Goal: Task Accomplishment & Management: Use online tool/utility

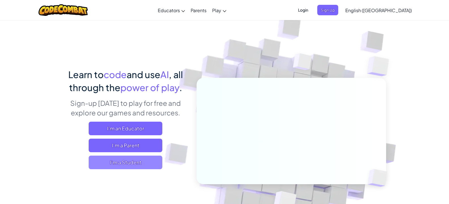
click at [119, 165] on span "I'm a Student" at bounding box center [126, 163] width 74 height 14
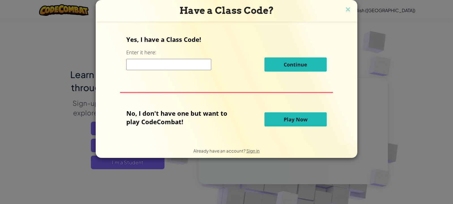
click at [290, 117] on span "Play Now" at bounding box center [296, 119] width 24 height 7
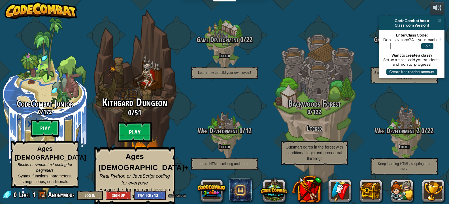
click at [138, 135] on btn "Play" at bounding box center [135, 132] width 34 height 20
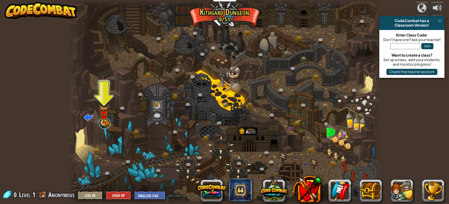
click at [102, 123] on div at bounding box center [104, 123] width 6 height 6
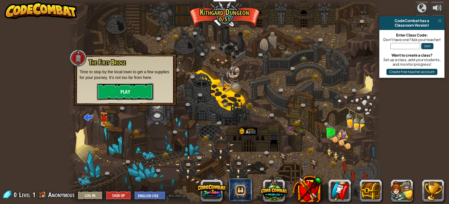
click at [103, 92] on button "Play" at bounding box center [125, 91] width 57 height 17
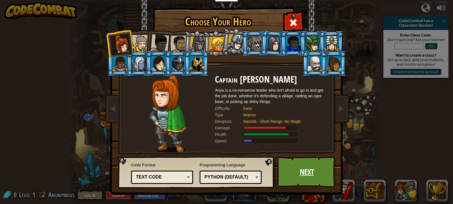
click at [282, 164] on link "Next" at bounding box center [306, 172] width 59 height 31
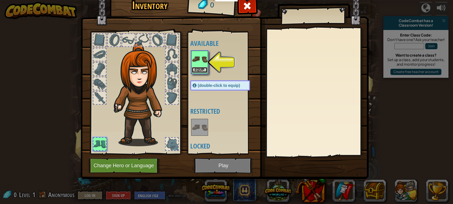
click at [199, 69] on button "Equip" at bounding box center [200, 70] width 16 height 6
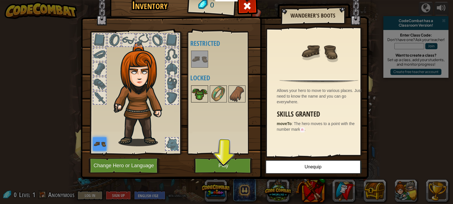
click at [203, 98] on img at bounding box center [200, 94] width 16 height 16
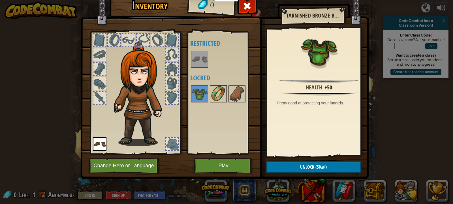
click at [213, 97] on img at bounding box center [218, 94] width 16 height 16
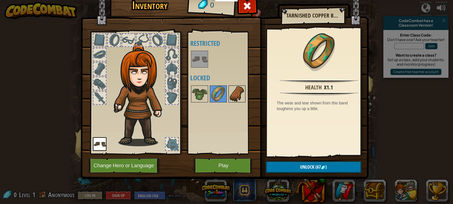
click at [240, 91] on img at bounding box center [237, 94] width 16 height 16
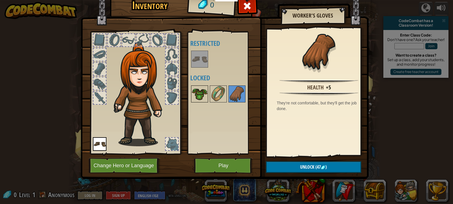
click at [199, 91] on img at bounding box center [200, 94] width 16 height 16
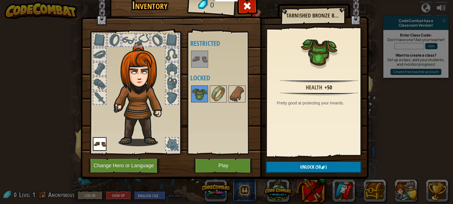
click at [96, 91] on div at bounding box center [135, 91] width 93 height 127
click at [97, 71] on div at bounding box center [99, 69] width 12 height 12
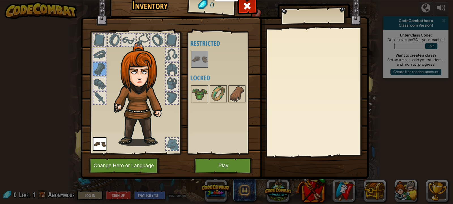
click at [98, 41] on div at bounding box center [99, 40] width 12 height 12
drag, startPoint x: 116, startPoint y: 41, endPoint x: 104, endPoint y: 58, distance: 21.1
click at [110, 48] on div at bounding box center [135, 91] width 93 height 127
click at [149, 167] on button "Change Hero or Language" at bounding box center [125, 166] width 72 height 16
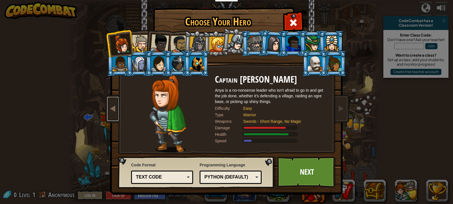
click at [112, 107] on span at bounding box center [113, 108] width 7 height 7
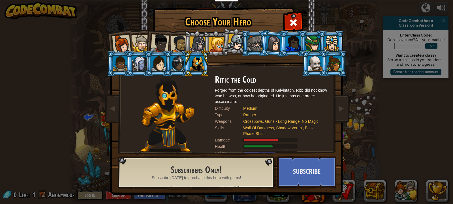
click at [110, 44] on li at bounding box center [120, 43] width 28 height 28
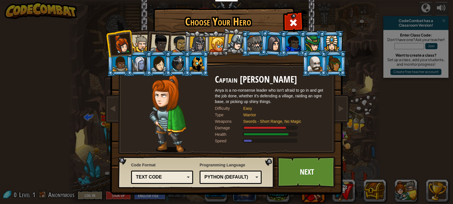
click at [140, 41] on div at bounding box center [140, 43] width 17 height 17
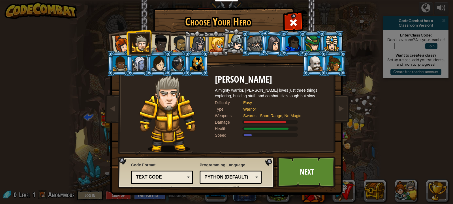
click at [157, 42] on div at bounding box center [159, 43] width 19 height 19
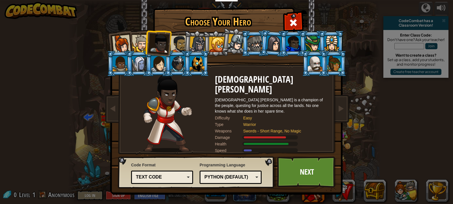
click at [178, 42] on div at bounding box center [180, 44] width 18 height 18
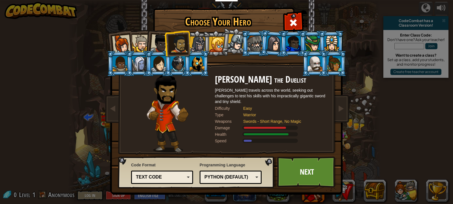
click at [193, 45] on div at bounding box center [198, 45] width 16 height 16
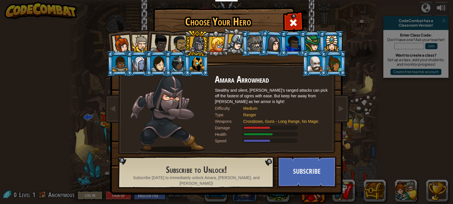
click at [218, 48] on div at bounding box center [216, 44] width 15 height 15
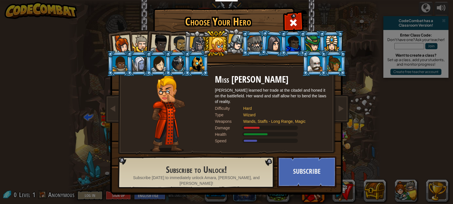
click at [112, 44] on li at bounding box center [120, 43] width 28 height 28
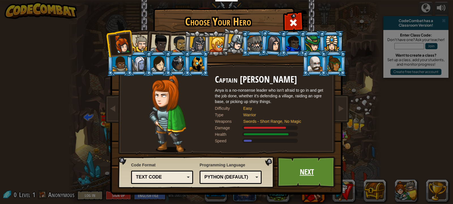
click at [308, 167] on link "Next" at bounding box center [306, 172] width 59 height 31
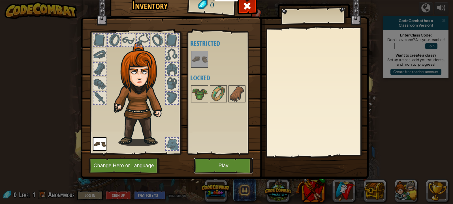
click at [213, 166] on button "Play" at bounding box center [223, 166] width 59 height 16
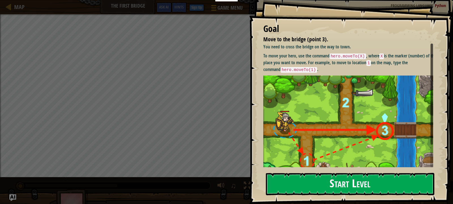
click at [326, 186] on button "Start Level" at bounding box center [350, 184] width 169 height 22
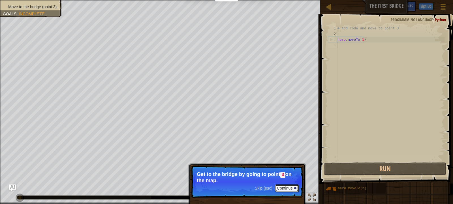
click at [289, 189] on button "Continue" at bounding box center [287, 188] width 24 height 7
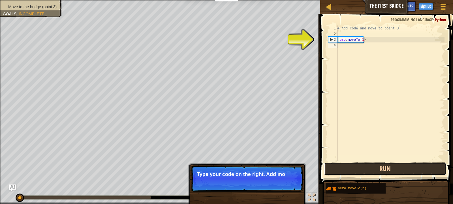
click at [358, 173] on button "Run" at bounding box center [385, 169] width 122 height 13
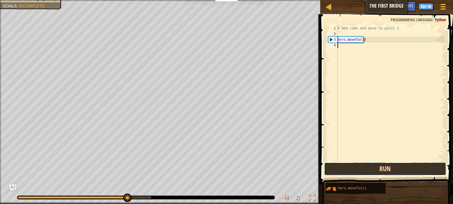
click at [390, 171] on button "Run" at bounding box center [385, 169] width 122 height 13
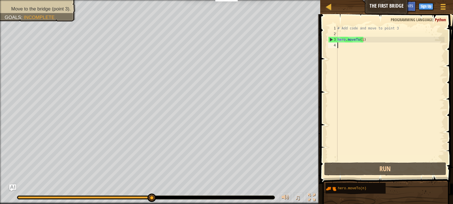
type textarea "m"
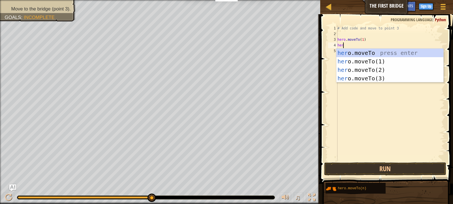
scroll to position [3, 0]
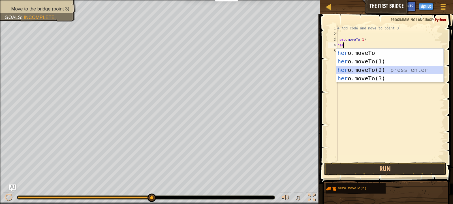
click at [361, 71] on div "her o.moveTo press enter her o.moveTo(1) press enter her o.moveTo(2) press ente…" at bounding box center [390, 74] width 107 height 51
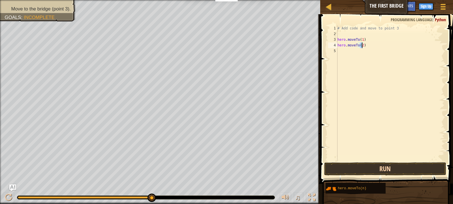
type textarea "hero.moveTo(2)"
click at [382, 167] on button "Run" at bounding box center [385, 169] width 122 height 13
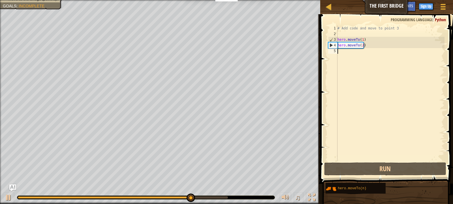
click at [343, 55] on div "# Add code and move to point 3 hero . moveTo ( 1 ) hero . moveTo ( 2 )" at bounding box center [391, 98] width 108 height 147
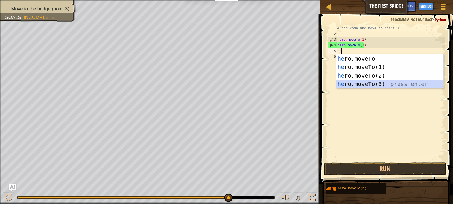
click at [364, 85] on div "he ro.moveTo press enter he ro.moveTo(1) press enter he ro.moveTo(2) press ente…" at bounding box center [390, 79] width 107 height 51
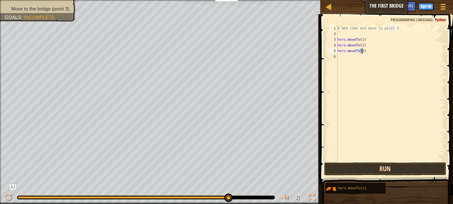
type textarea "hero.moveTo(3)"
click at [387, 169] on button "Run" at bounding box center [385, 169] width 122 height 13
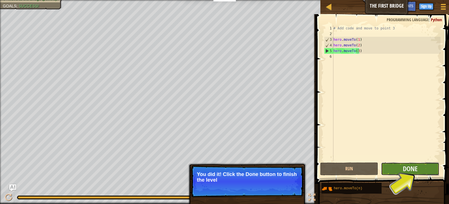
click at [390, 167] on button "Done" at bounding box center [410, 169] width 58 height 13
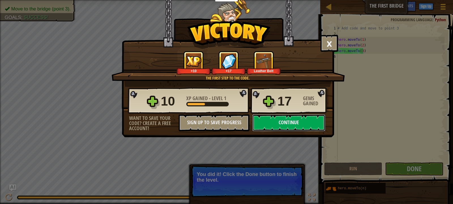
click at [317, 125] on button "Continue" at bounding box center [288, 122] width 73 height 17
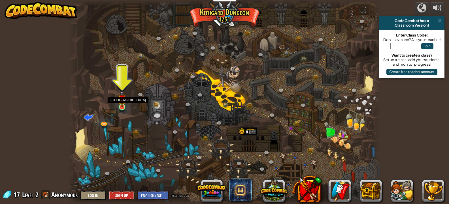
click at [121, 103] on img at bounding box center [122, 99] width 8 height 18
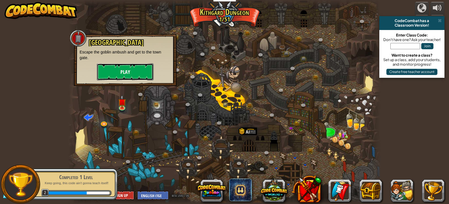
click at [127, 71] on button "Play" at bounding box center [125, 71] width 57 height 17
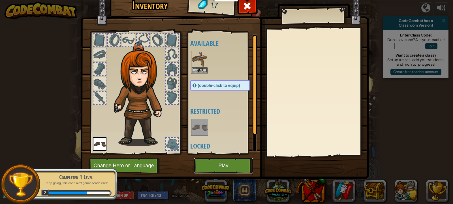
click at [226, 160] on button "Play" at bounding box center [223, 166] width 59 height 16
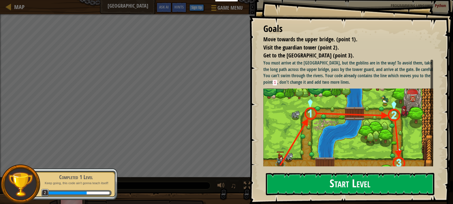
click at [350, 178] on button "Start Level" at bounding box center [350, 184] width 169 height 22
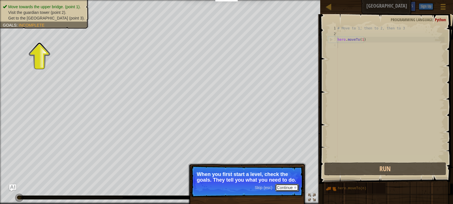
click at [285, 187] on button "Continue" at bounding box center [287, 187] width 24 height 7
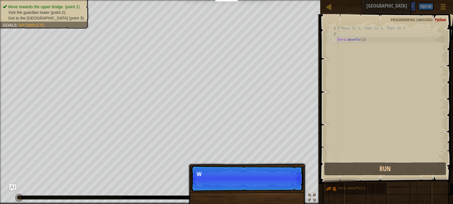
scroll to position [3, 0]
click at [278, 180] on button "Continue" at bounding box center [287, 181] width 24 height 7
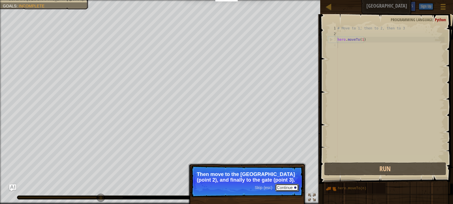
click at [281, 187] on button "Continue" at bounding box center [287, 187] width 24 height 7
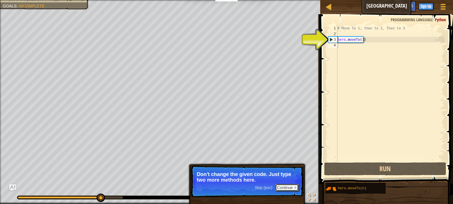
click at [281, 185] on button "Continue" at bounding box center [287, 187] width 24 height 7
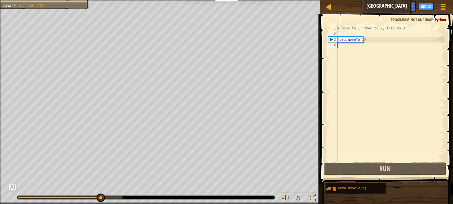
click at [348, 46] on div "# Move to 1, then to 2, then to 3 hero . moveTo ( 1 )" at bounding box center [391, 98] width 108 height 147
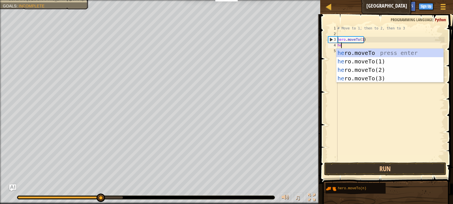
scroll to position [3, 0]
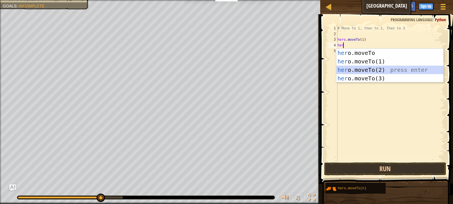
click at [359, 68] on div "her o.moveTo press enter her o.moveTo(1) press enter her o.moveTo(2) press ente…" at bounding box center [390, 74] width 107 height 51
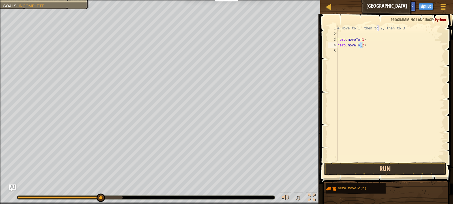
type textarea "hero.moveTo(2)"
click at [385, 168] on button "Run" at bounding box center [385, 169] width 122 height 13
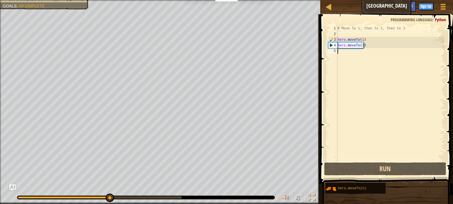
click at [358, 54] on div "# Move to 1, then to 2, then to 3 hero . moveTo ( 1 ) hero . moveTo ( 2 )" at bounding box center [391, 98] width 108 height 147
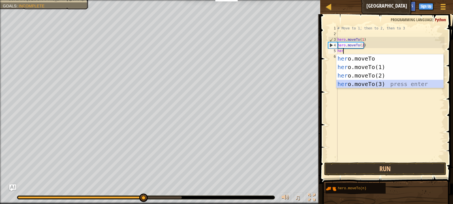
click at [359, 85] on div "her o.moveTo press enter her o.moveTo(1) press enter her o.moveTo(2) press ente…" at bounding box center [390, 79] width 107 height 51
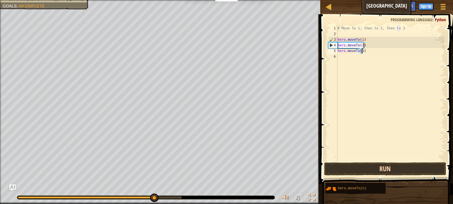
type textarea "hero.moveTo(3)"
drag, startPoint x: 348, startPoint y: 169, endPoint x: 354, endPoint y: 175, distance: 9.0
click at [349, 168] on button "Run" at bounding box center [385, 169] width 122 height 13
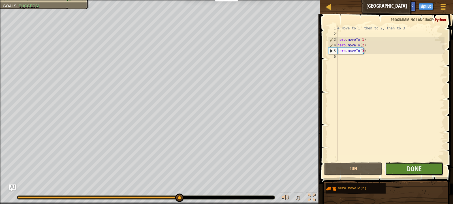
click at [431, 168] on button "Done" at bounding box center [414, 169] width 58 height 13
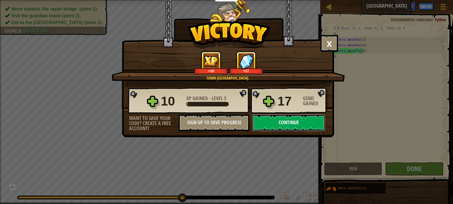
click at [296, 122] on button "Continue" at bounding box center [288, 122] width 73 height 17
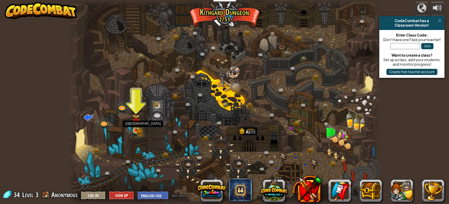
click at [135, 130] on img at bounding box center [136, 122] width 8 height 17
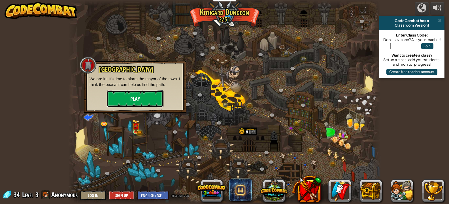
click at [137, 97] on button "Play" at bounding box center [135, 98] width 57 height 17
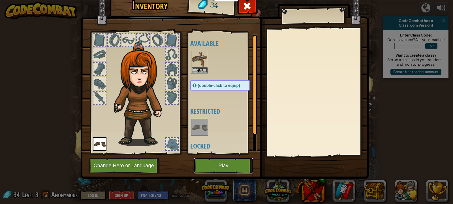
click at [222, 163] on button "Play" at bounding box center [223, 166] width 59 height 16
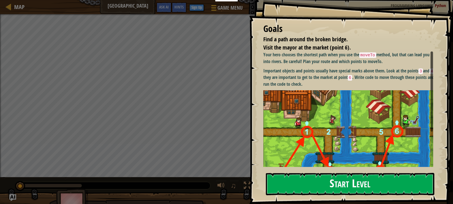
click at [329, 179] on button "Start Level" at bounding box center [350, 184] width 169 height 22
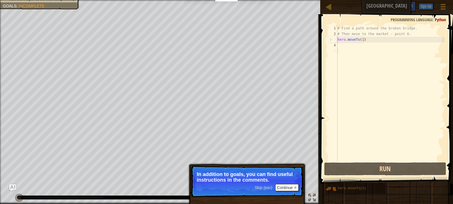
click at [268, 187] on span "Skip (esc)" at bounding box center [264, 188] width 18 height 5
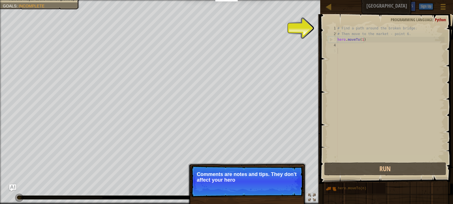
click at [285, 182] on p "Comments are notes and tips. They don't affect your hero" at bounding box center [247, 177] width 101 height 11
click at [285, 182] on p "Comments are notes and tips. They don't affect your hero but can help yo" at bounding box center [247, 177] width 101 height 11
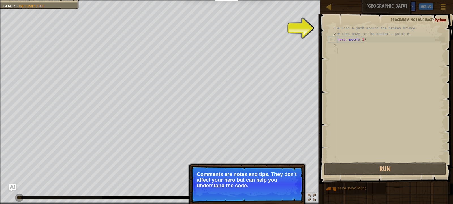
click at [285, 182] on p "Comments are notes and tips. They don't affect your hero but can help you under…" at bounding box center [247, 180] width 101 height 17
click at [291, 196] on button "Continue" at bounding box center [287, 193] width 24 height 7
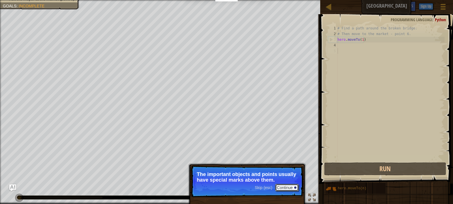
click at [286, 189] on button "Continue" at bounding box center [287, 187] width 24 height 7
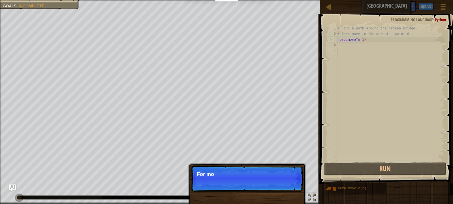
click at [286, 189] on p "Skip (esc) Continue For mo" at bounding box center [247, 179] width 112 height 26
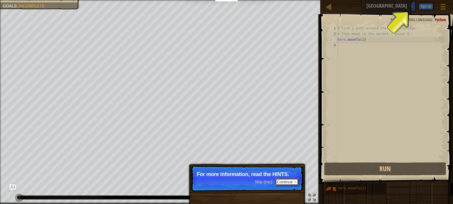
click at [284, 186] on button "Continue" at bounding box center [287, 181] width 24 height 7
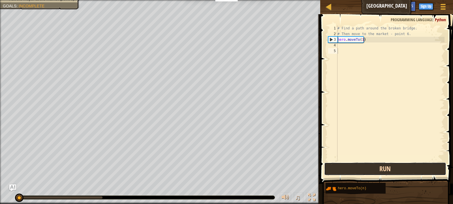
click at [354, 169] on button "Run" at bounding box center [385, 169] width 122 height 13
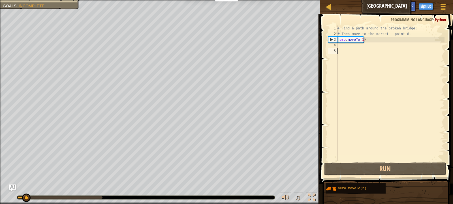
click at [343, 48] on div "# Find a path around the broken bridge. # Then move to the market - point 6. he…" at bounding box center [391, 98] width 108 height 147
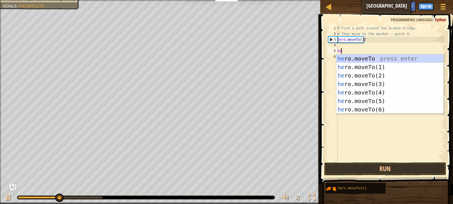
scroll to position [3, 0]
click at [355, 74] on div "her o.moveTo press enter her o.moveTo(1) press enter her o.moveTo(2) press ente…" at bounding box center [390, 92] width 107 height 76
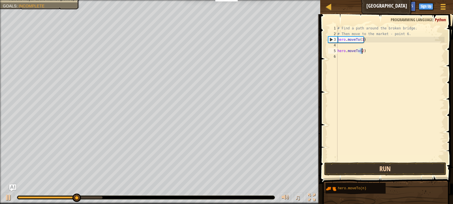
type textarea "hero.moveTo(2)"
click at [374, 168] on button "Run" at bounding box center [385, 169] width 122 height 13
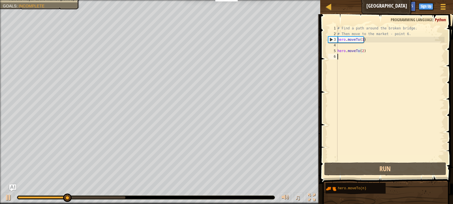
click at [346, 58] on div "# Find a path around the broken bridge. # Then move to the market - point 6. he…" at bounding box center [391, 98] width 108 height 147
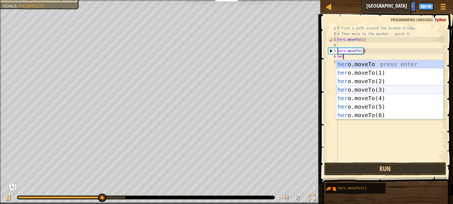
click at [354, 92] on div "her o.moveTo press enter her o.moveTo(1) press enter her o.moveTo(2) press ente…" at bounding box center [390, 98] width 107 height 76
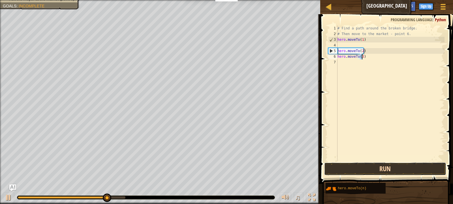
click at [375, 166] on button "Run" at bounding box center [385, 169] width 122 height 13
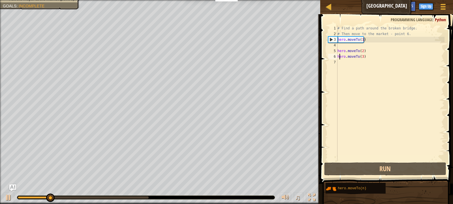
drag, startPoint x: 340, startPoint y: 59, endPoint x: 340, endPoint y: 64, distance: 5.4
click at [340, 64] on div "# Find a path around the broken bridge. # Then move to the market - point 6. he…" at bounding box center [391, 98] width 108 height 147
type textarea "hero.moveTo(3)"
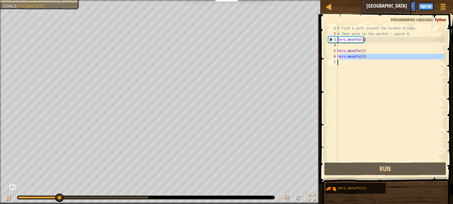
click at [340, 64] on div "# Find a path around the broken bridge. # Then move to the market - point 6. he…" at bounding box center [391, 93] width 108 height 136
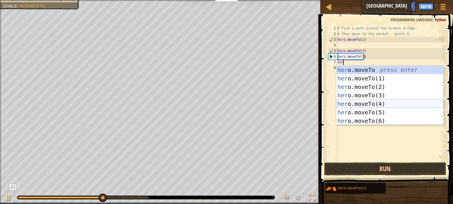
click at [352, 101] on div "her o.moveTo press enter her o.moveTo(1) press enter her o.moveTo(2) press ente…" at bounding box center [390, 104] width 107 height 76
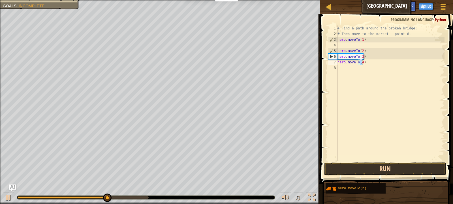
type textarea "hero.moveTo(4)"
click at [347, 168] on button "Run" at bounding box center [385, 169] width 122 height 13
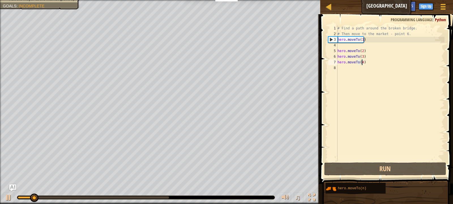
click at [351, 69] on div "# Find a path around the broken bridge. # Then move to the market - point 6. he…" at bounding box center [391, 98] width 108 height 147
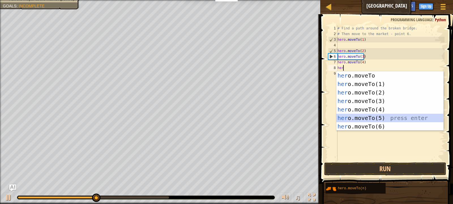
click at [349, 118] on div "her o.moveTo press enter her o.moveTo(1) press enter her o.moveTo(2) press ente…" at bounding box center [390, 109] width 107 height 76
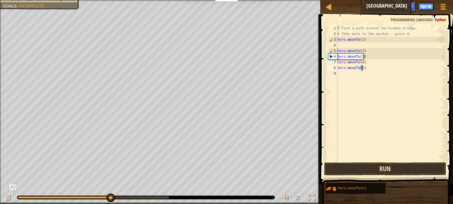
type textarea "hero.moveTo(5)"
click at [354, 167] on button "Run" at bounding box center [385, 169] width 122 height 13
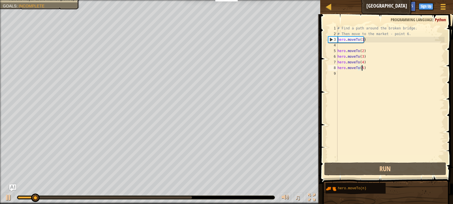
click at [349, 76] on div "# Find a path around the broken bridge. # Then move to the market - point 6. he…" at bounding box center [391, 98] width 108 height 147
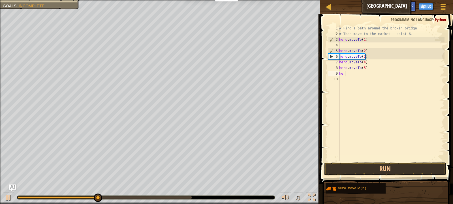
click at [343, 0] on body "Educators Create Free Account School & District Solutions Teacher Toolkit Previ…" at bounding box center [226, 0] width 453 height 0
click at [350, 76] on div "# Find a path around the broken bridge. # Then move to the market - point 6. he…" at bounding box center [391, 98] width 107 height 147
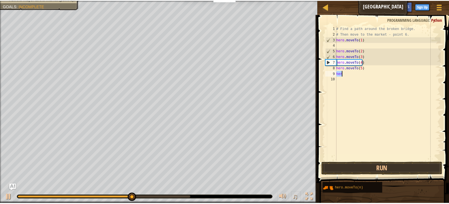
scroll to position [3, 0]
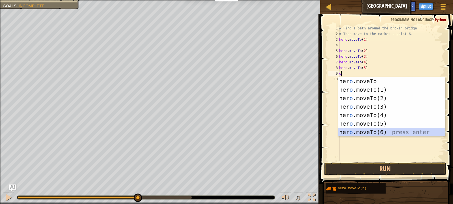
click at [355, 131] on div "her o .moveTo press enter her o .moveTo(1) press enter her o .moveTo(2) press e…" at bounding box center [391, 115] width 107 height 76
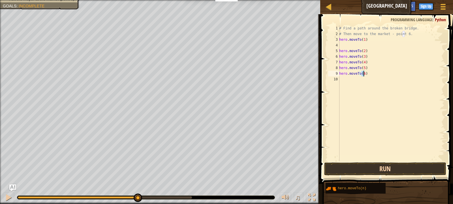
type textarea "hero.moveTo(6)"
click at [347, 167] on button "Run" at bounding box center [385, 169] width 122 height 13
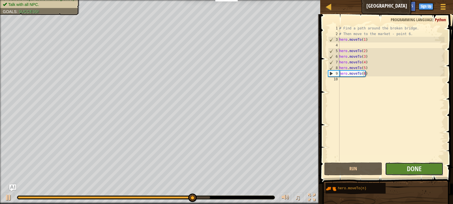
click at [393, 168] on button "Done" at bounding box center [414, 169] width 58 height 13
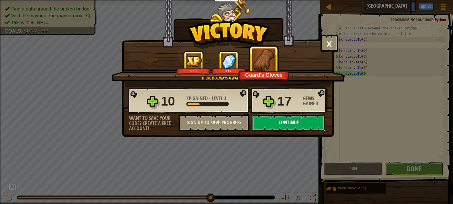
click at [288, 121] on button "Continue" at bounding box center [288, 122] width 73 height 17
